Goal: Task Accomplishment & Management: Manage account settings

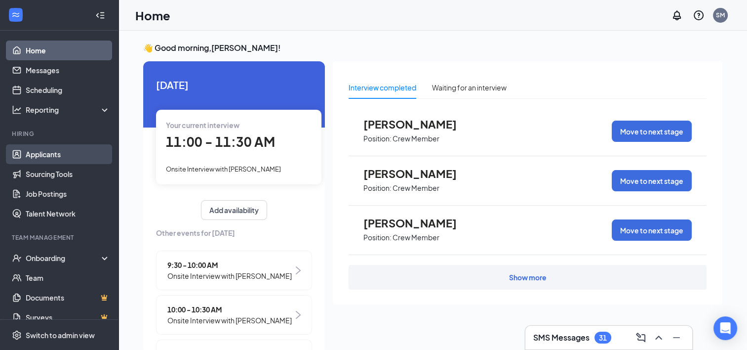
click at [32, 160] on link "Applicants" at bounding box center [68, 154] width 84 height 20
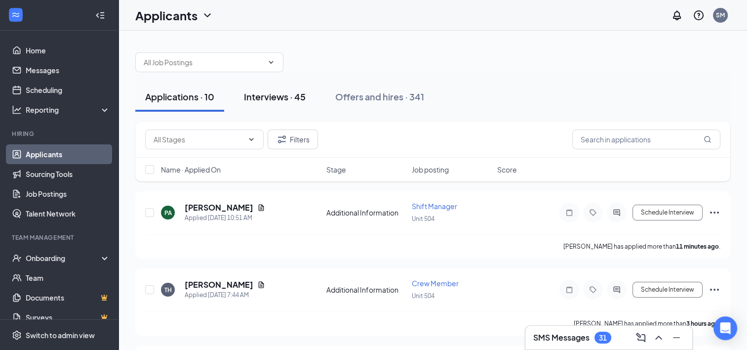
click at [268, 99] on div "Interviews · 45" at bounding box center [275, 96] width 62 height 12
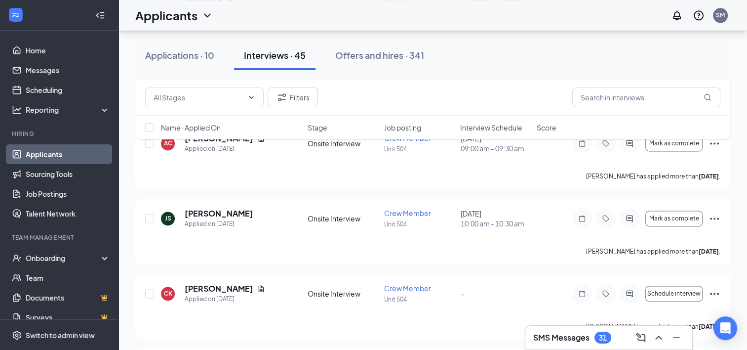
scroll to position [1270, 0]
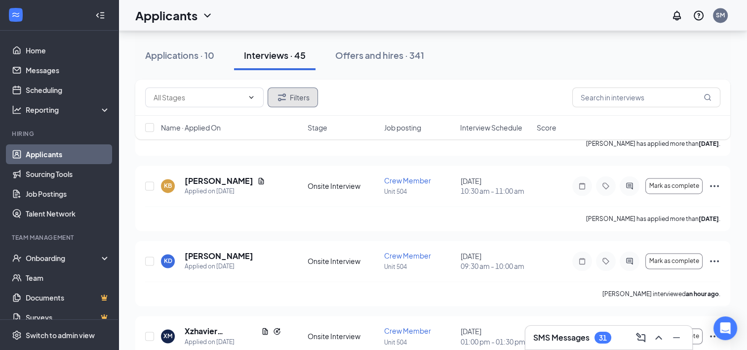
click at [268, 99] on button "Filters" at bounding box center [293, 97] width 50 height 20
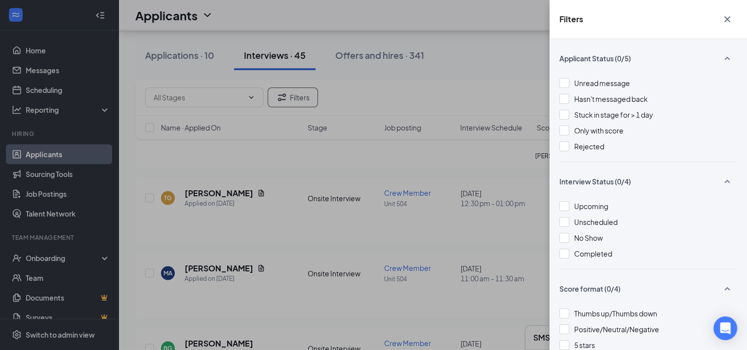
scroll to position [1890, 0]
click at [719, 19] on button "button" at bounding box center [728, 19] width 20 height 19
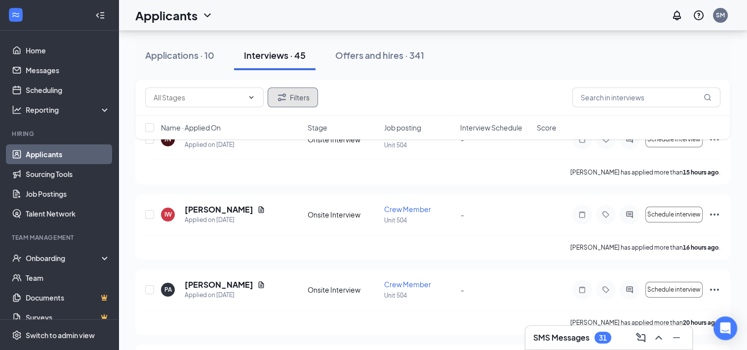
scroll to position [72, 0]
click at [680, 212] on span "Schedule interview" at bounding box center [673, 214] width 53 height 7
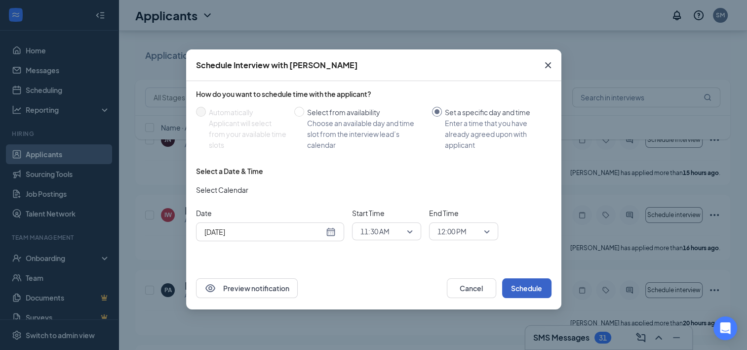
click at [514, 284] on button "Schedule" at bounding box center [526, 288] width 49 height 20
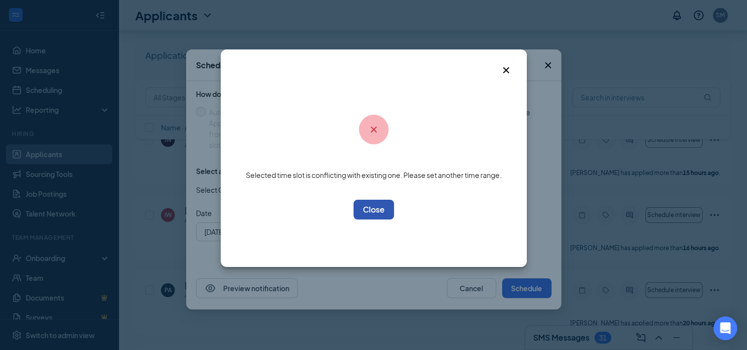
click at [375, 203] on button "OK" at bounding box center [374, 210] width 40 height 20
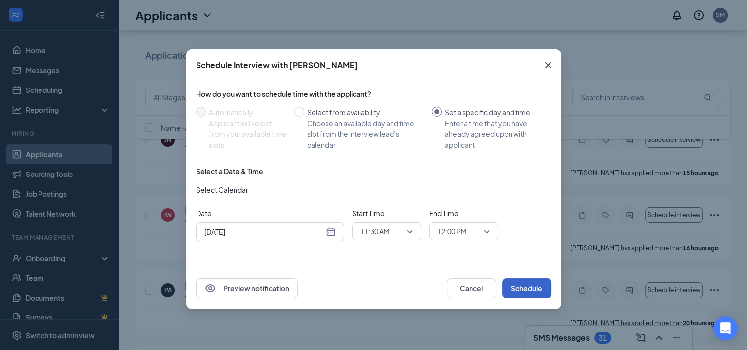
click at [538, 286] on button "Schedule" at bounding box center [526, 288] width 49 height 20
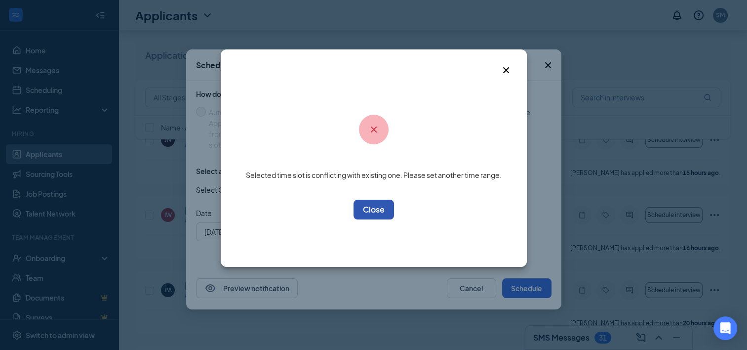
click at [393, 212] on button "OK" at bounding box center [374, 210] width 40 height 20
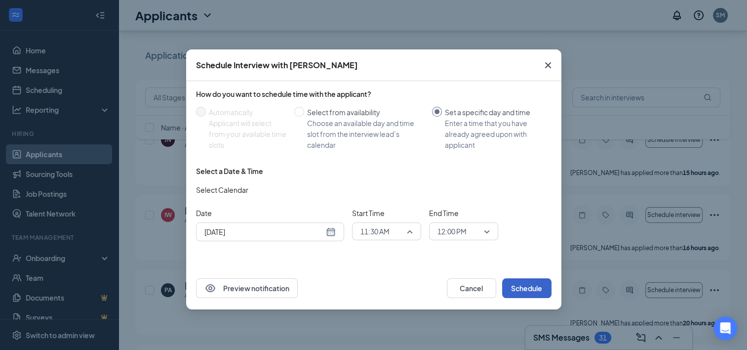
click at [411, 233] on span "11:30 AM" at bounding box center [387, 231] width 52 height 15
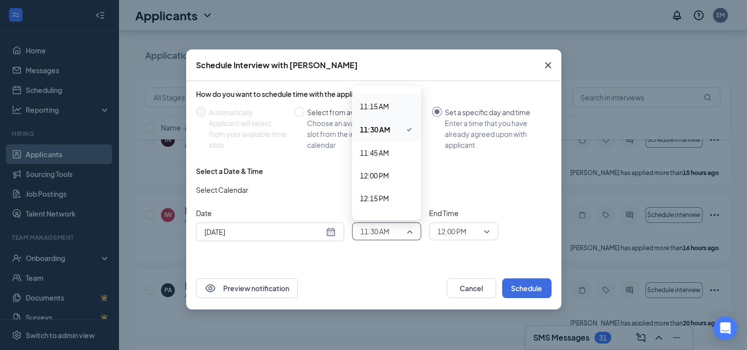
scroll to position [1019, 0]
click at [393, 197] on span "12:15 PM" at bounding box center [386, 196] width 53 height 11
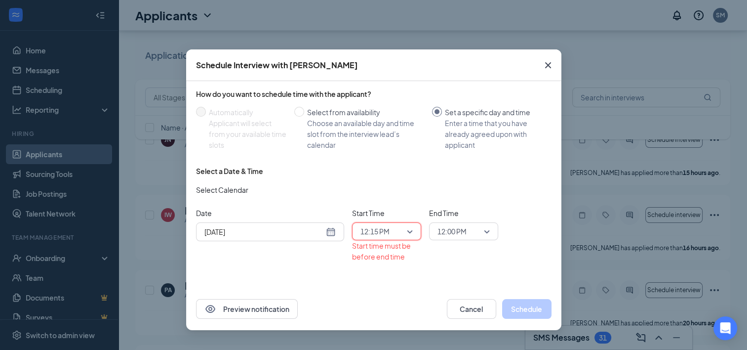
click at [404, 232] on span "12:15 PM" at bounding box center [387, 231] width 52 height 15
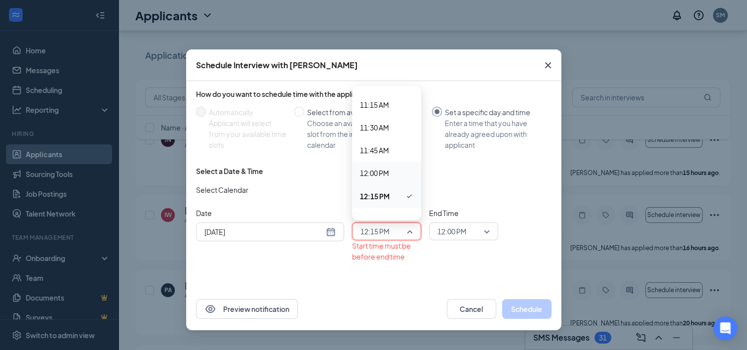
click at [387, 171] on span "12:00 PM" at bounding box center [374, 172] width 29 height 11
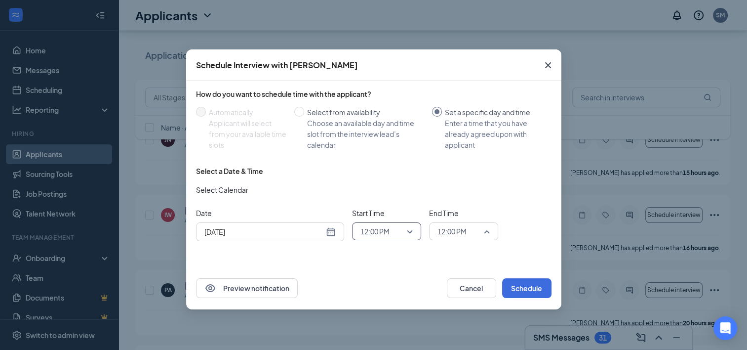
click at [486, 228] on span "12:00 PM" at bounding box center [464, 231] width 52 height 15
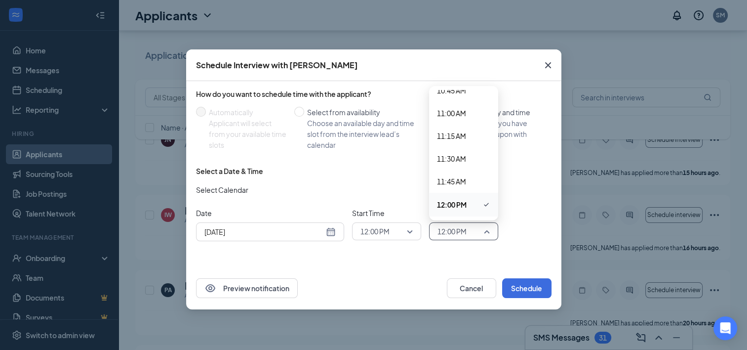
click at [482, 206] on icon "Checkmark" at bounding box center [486, 205] width 8 height 12
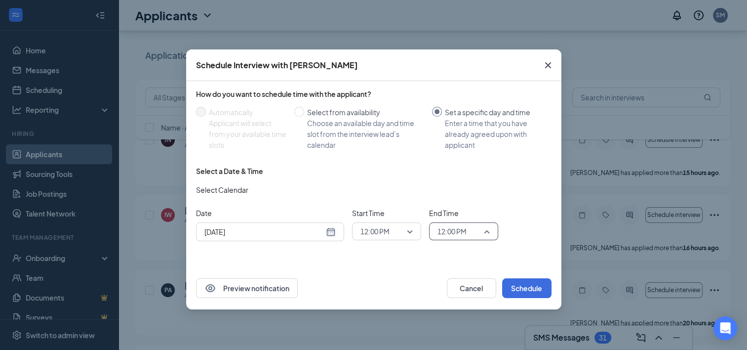
click at [486, 236] on span "12:00 PM" at bounding box center [464, 231] width 52 height 15
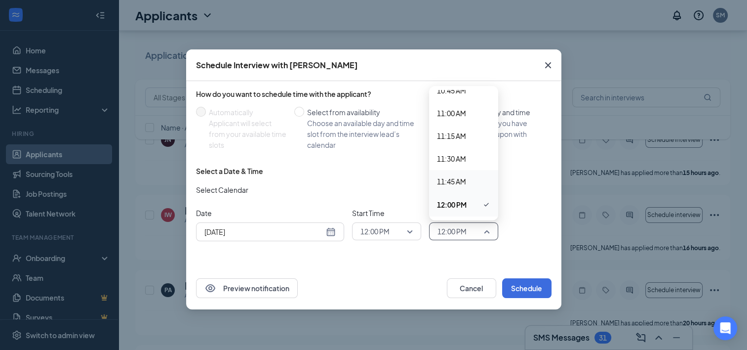
click at [456, 182] on span "11:45 AM" at bounding box center [451, 181] width 29 height 11
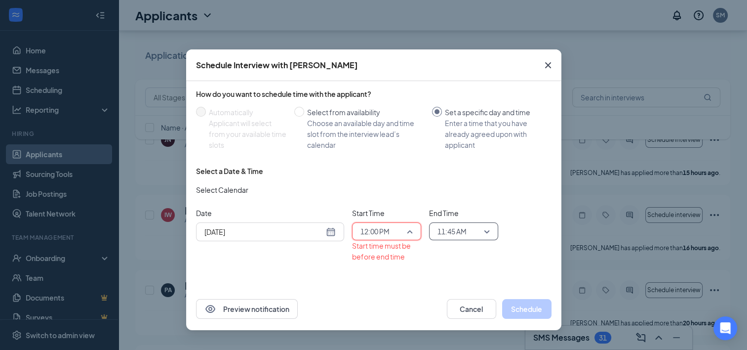
click at [403, 229] on span "12:00 PM" at bounding box center [387, 231] width 52 height 15
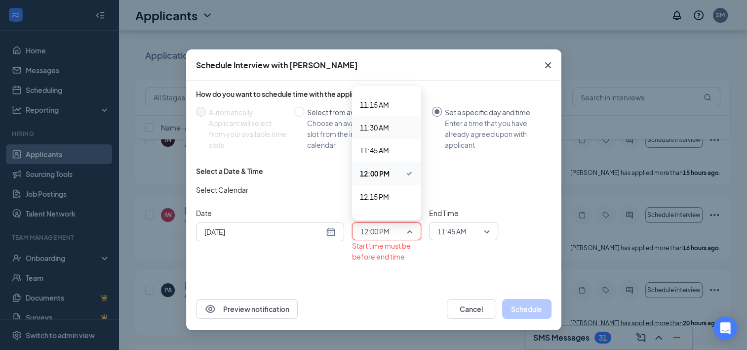
click at [387, 120] on div "11:30 AM" at bounding box center [386, 127] width 69 height 23
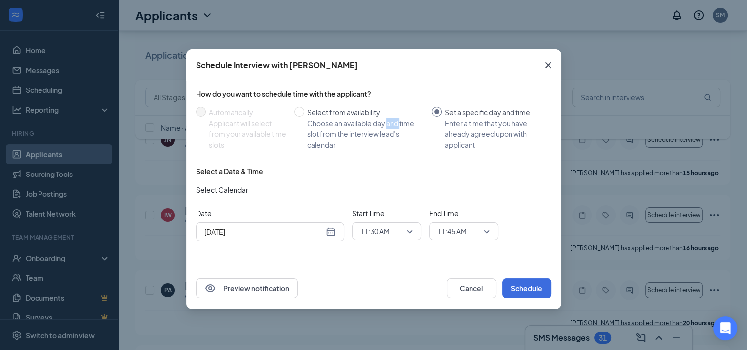
click at [387, 120] on div "Choose an available day and time slot from the interview lead’s calendar" at bounding box center [365, 134] width 117 height 33
click at [304, 117] on input "Select from availability Choose an available day and time slot from the intervi…" at bounding box center [299, 112] width 10 height 10
radio input "true"
radio input "false"
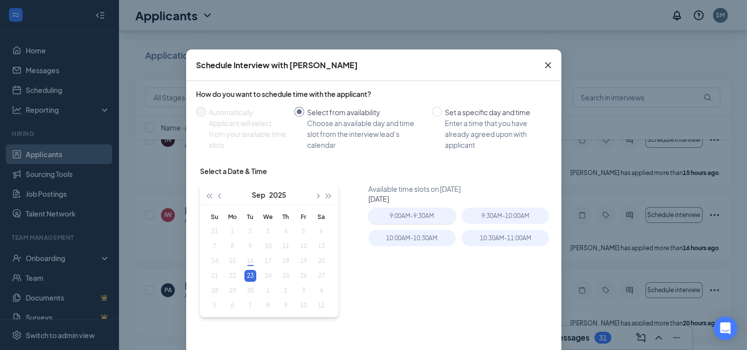
click at [402, 215] on div "9:00AM - 9:30AM" at bounding box center [411, 215] width 87 height 16
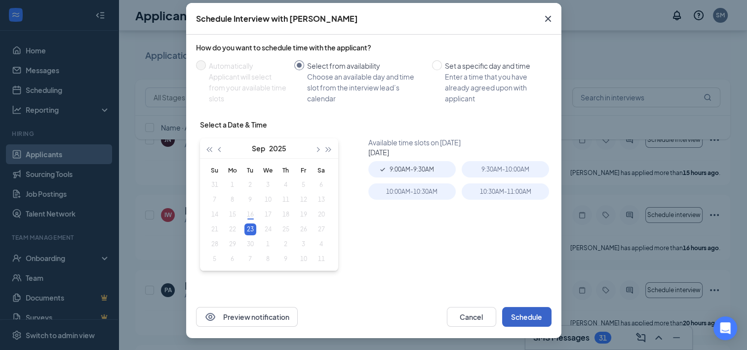
click at [523, 321] on button "Schedule" at bounding box center [526, 317] width 49 height 20
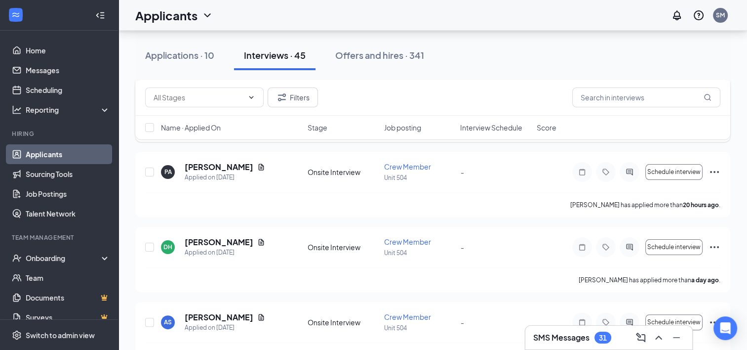
scroll to position [192, 0]
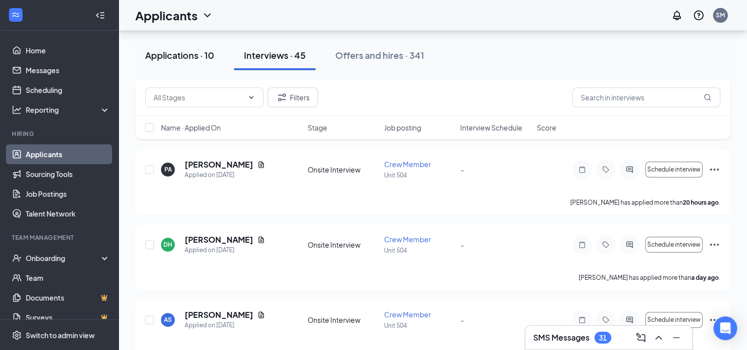
click at [172, 53] on div "Applications · 10" at bounding box center [179, 55] width 69 height 12
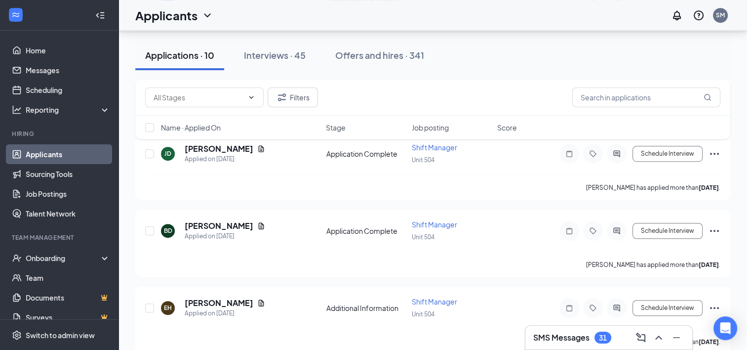
scroll to position [604, 0]
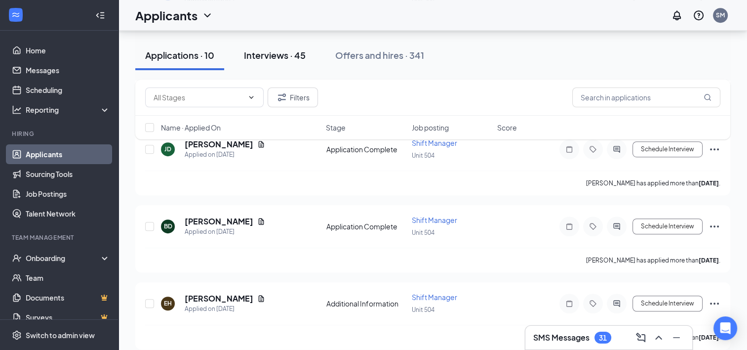
click at [261, 53] on div "Interviews · 45" at bounding box center [275, 55] width 62 height 12
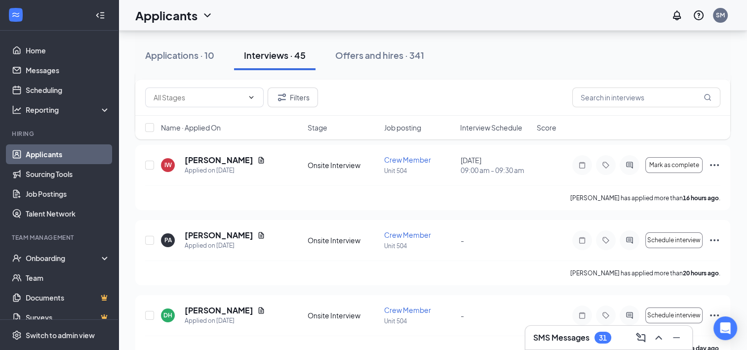
scroll to position [130, 0]
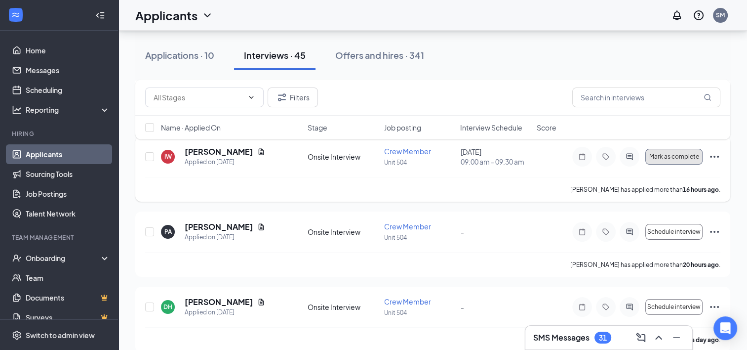
click at [677, 156] on span "Mark as complete" at bounding box center [674, 156] width 50 height 7
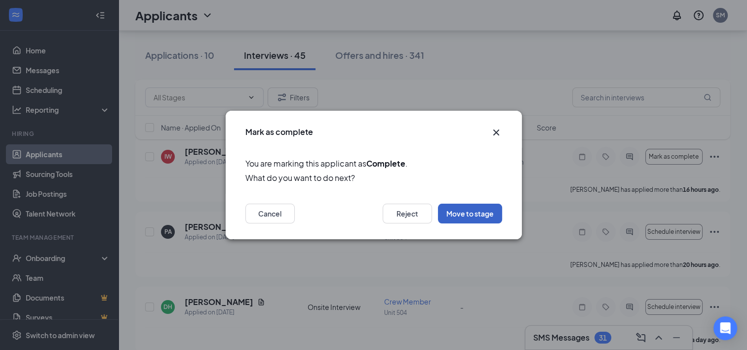
click at [466, 214] on button "Move to stage" at bounding box center [470, 213] width 64 height 20
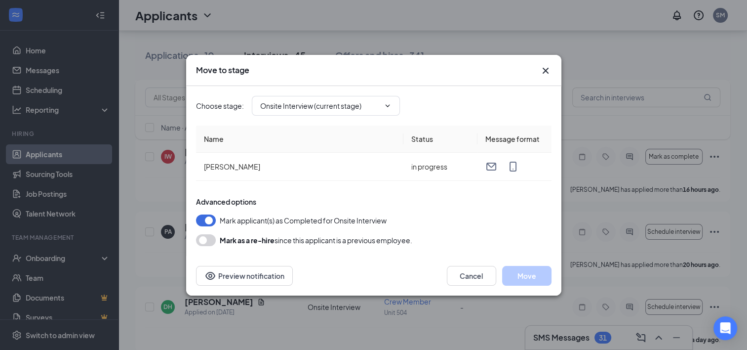
type input "Hiring Complete (final stage)"
click at [529, 277] on button "Move" at bounding box center [526, 276] width 49 height 20
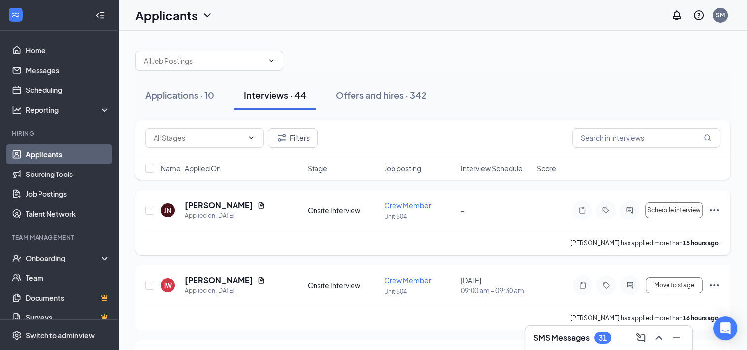
scroll to position [2, 0]
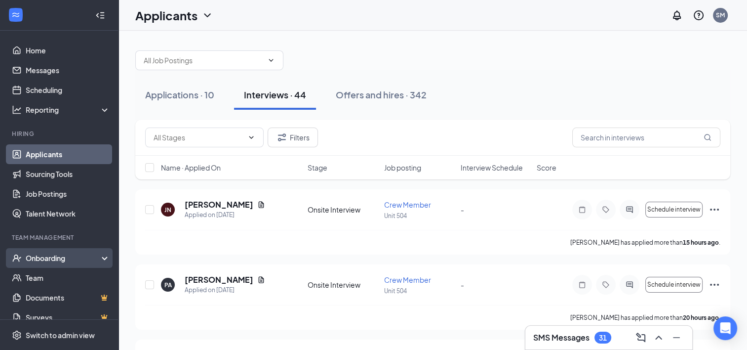
click at [69, 254] on div "Onboarding" at bounding box center [64, 258] width 76 height 10
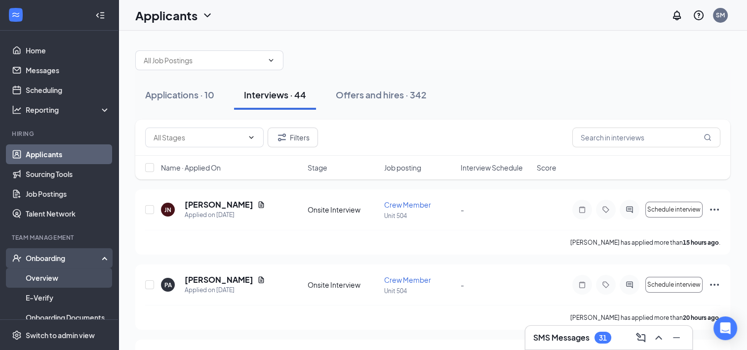
click at [61, 272] on link "Overview" at bounding box center [68, 278] width 84 height 20
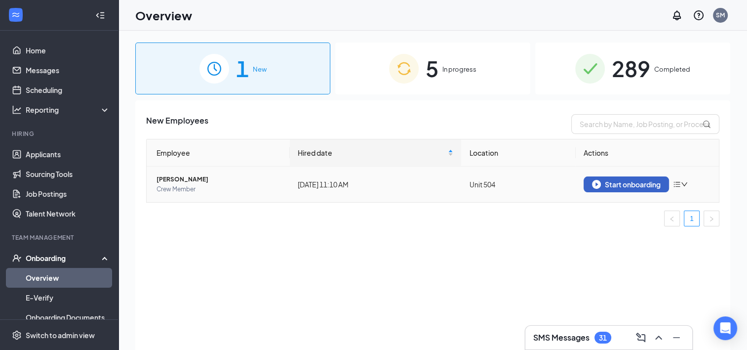
click at [603, 188] on button "Start onboarding" at bounding box center [626, 184] width 85 height 16
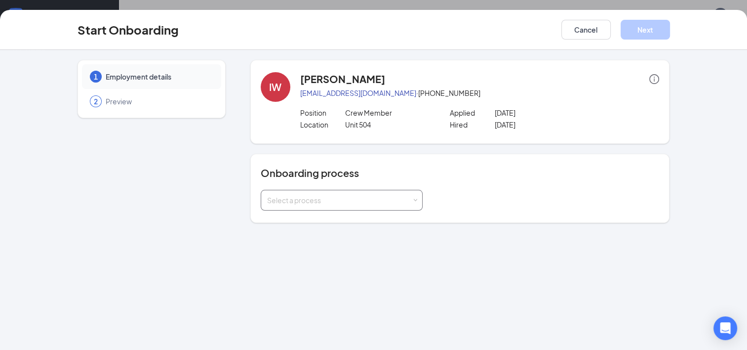
click at [417, 200] on span at bounding box center [415, 200] width 4 height 4
click at [413, 212] on li "New Hire Paperwork" at bounding box center [341, 221] width 162 height 18
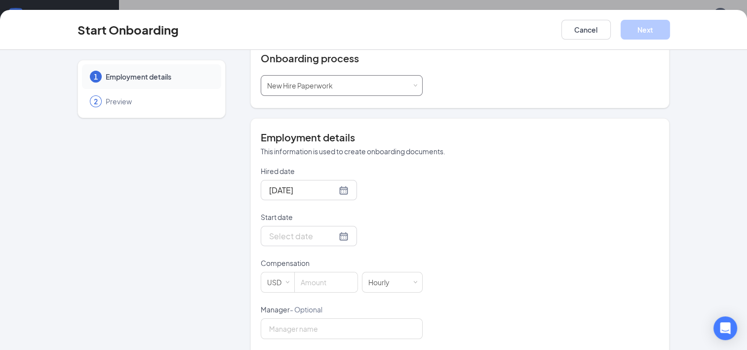
scroll to position [132, 0]
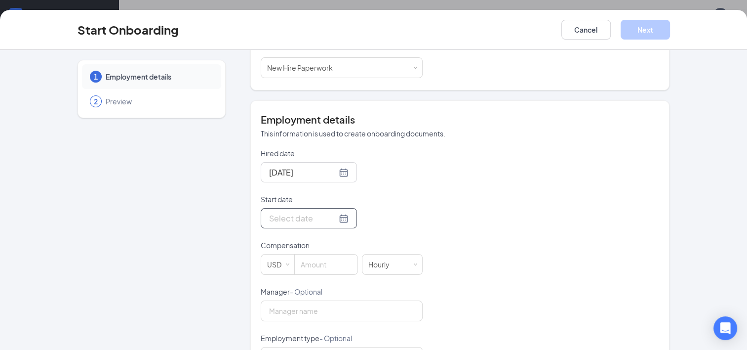
click at [328, 215] on div at bounding box center [309, 218] width 80 height 12
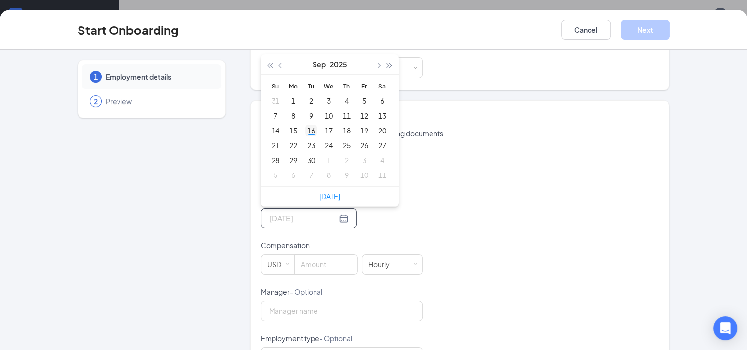
type input "[DATE]"
click at [305, 128] on div "16" at bounding box center [311, 130] width 12 height 12
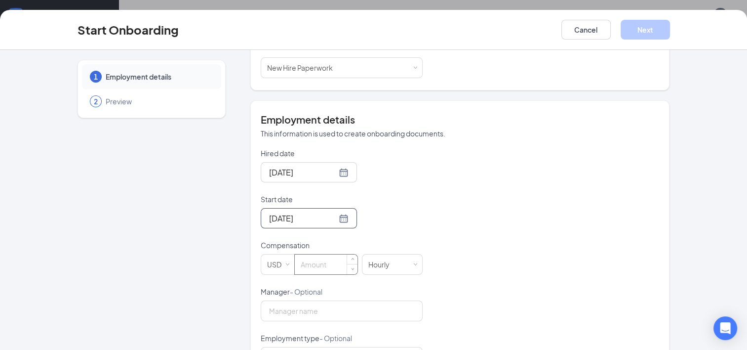
click at [321, 265] on input at bounding box center [326, 264] width 63 height 20
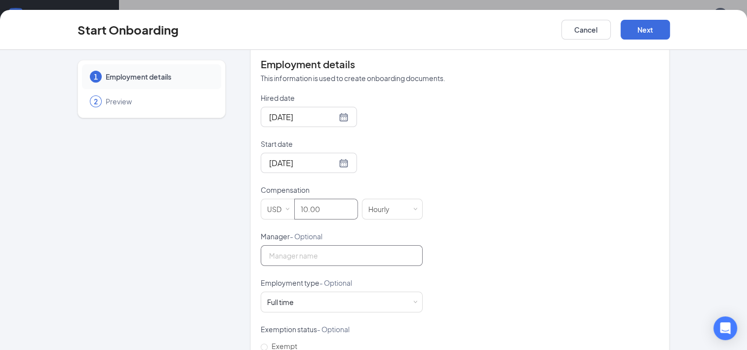
type input "10"
click at [299, 253] on input "Manager - Optional" at bounding box center [342, 255] width 162 height 21
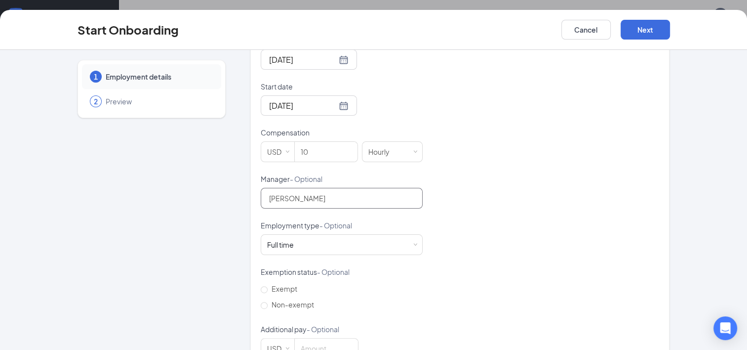
scroll to position [254, 0]
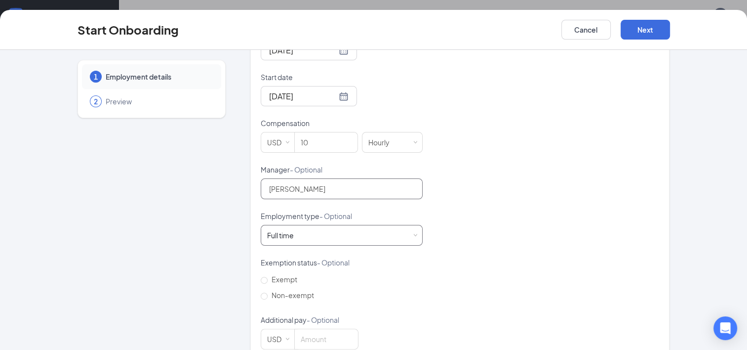
type input "[PERSON_NAME]"
click at [405, 241] on div "Full time Works 30+ hours per week and is reasonably expected to work" at bounding box center [341, 235] width 149 height 20
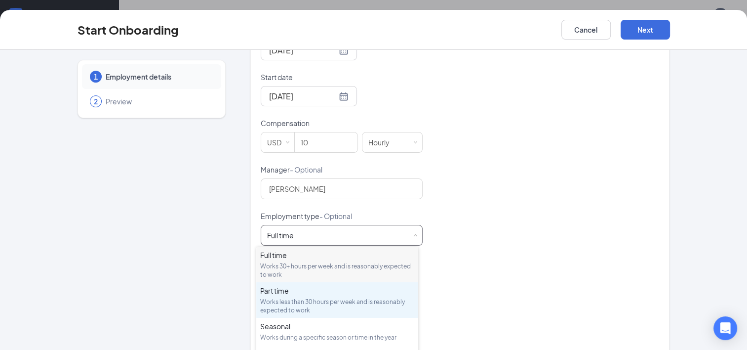
click at [359, 300] on div "Works less than 30 hours per week and is reasonably expected to work" at bounding box center [337, 305] width 154 height 17
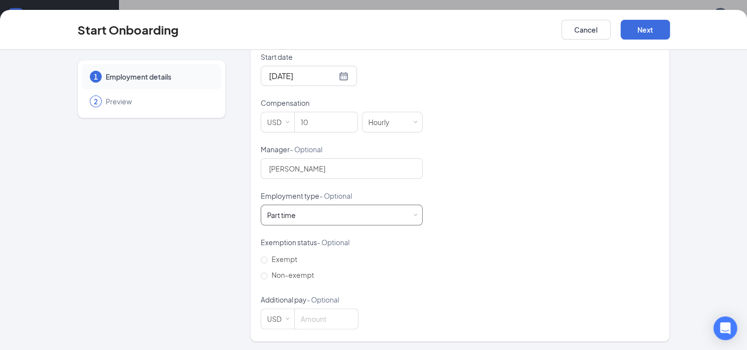
scroll to position [41, 0]
click at [646, 30] on button "Next" at bounding box center [645, 30] width 49 height 20
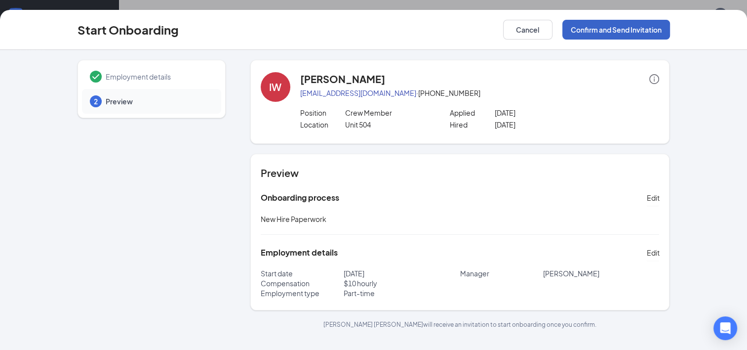
click at [643, 28] on button "Confirm and Send Invitation" at bounding box center [616, 30] width 108 height 20
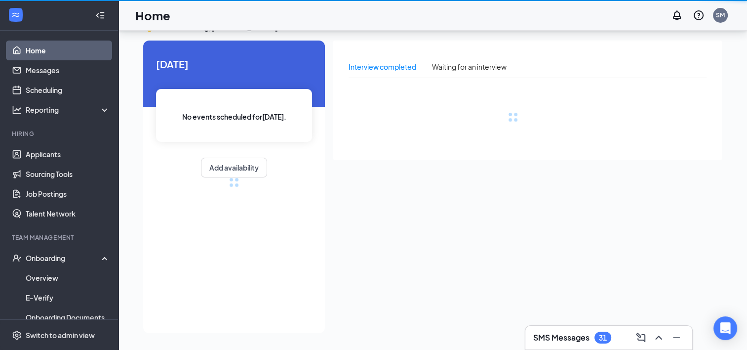
scroll to position [21, 0]
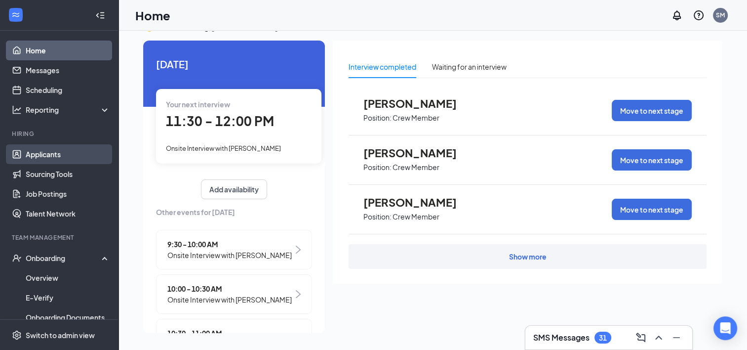
click at [46, 146] on link "Applicants" at bounding box center [68, 154] width 84 height 20
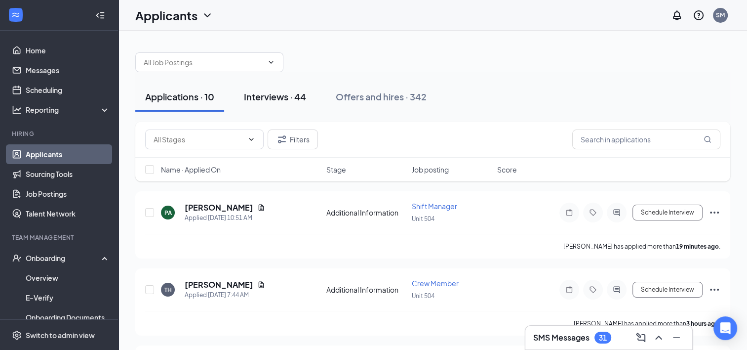
click at [282, 107] on button "Interviews · 44" at bounding box center [275, 97] width 82 height 30
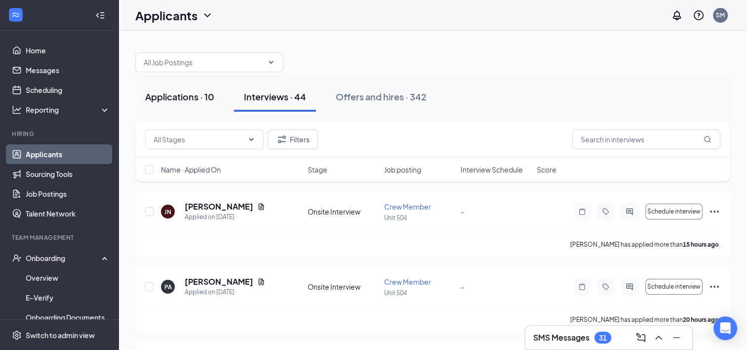
click at [185, 92] on div "Applications · 10" at bounding box center [179, 96] width 69 height 12
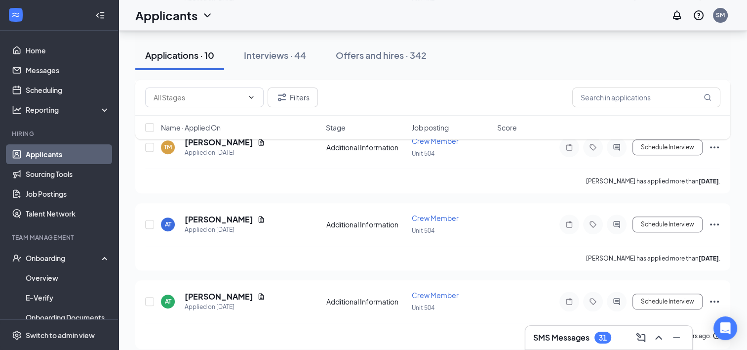
scroll to position [375, 0]
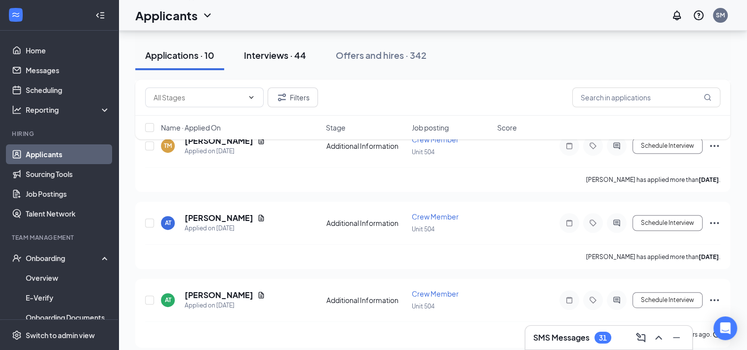
click at [270, 58] on div "Interviews · 44" at bounding box center [275, 55] width 62 height 12
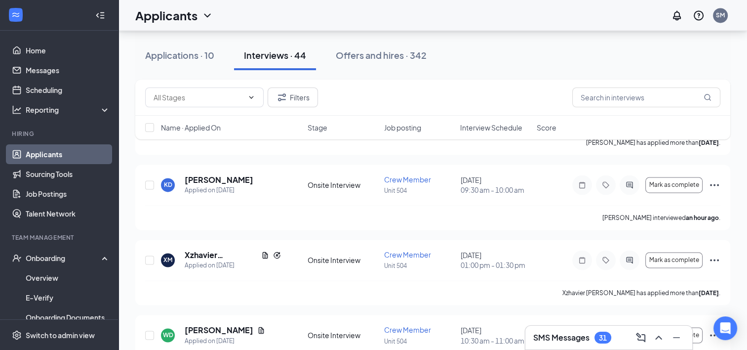
scroll to position [1507, 0]
